Goal: Navigation & Orientation: Find specific page/section

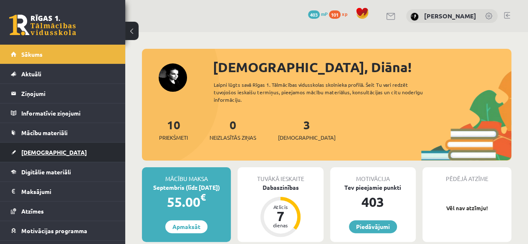
click at [54, 151] on link "[DEMOGRAPHIC_DATA]" at bounding box center [63, 152] width 104 height 19
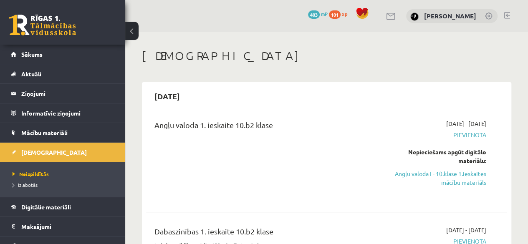
click at [34, 183] on span "Izlabotās" at bounding box center [25, 184] width 25 height 7
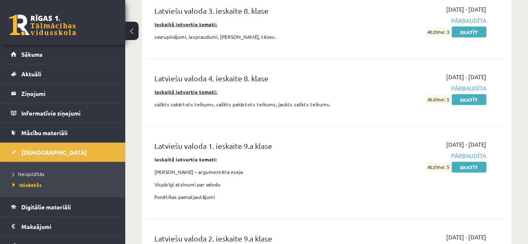
scroll to position [956, 0]
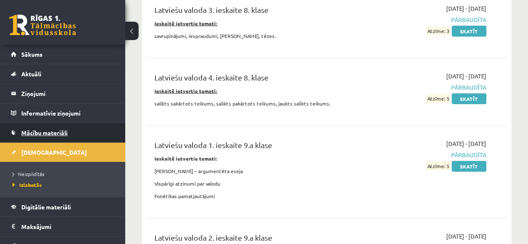
click at [66, 134] on span "Mācību materiāli" at bounding box center [44, 133] width 46 height 8
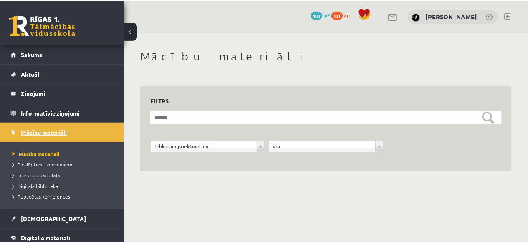
scroll to position [62, 0]
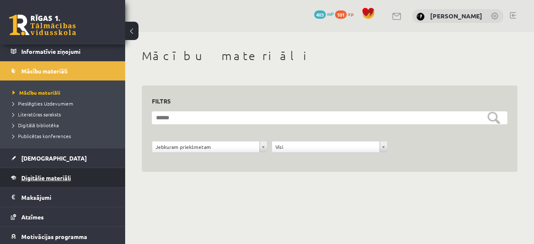
click at [65, 180] on link "Digitālie materiāli" at bounding box center [63, 177] width 104 height 19
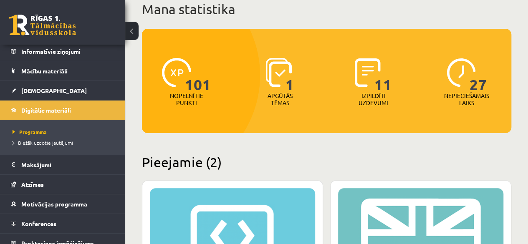
scroll to position [57, 0]
